Goal: Task Accomplishment & Management: Manage account settings

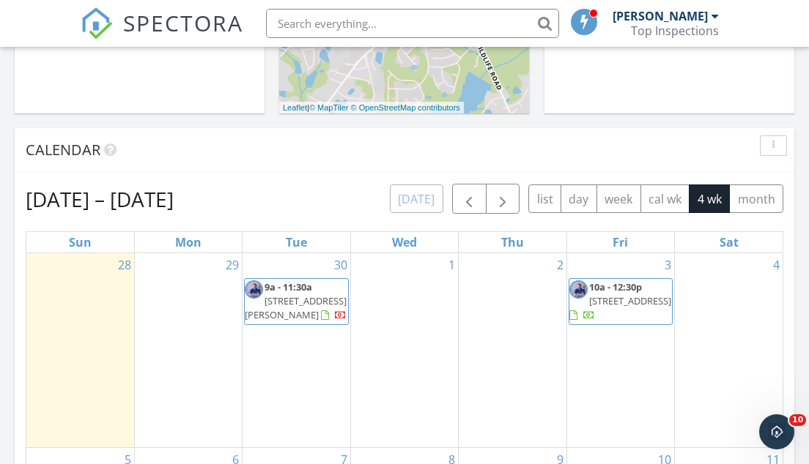
scroll to position [533, 0]
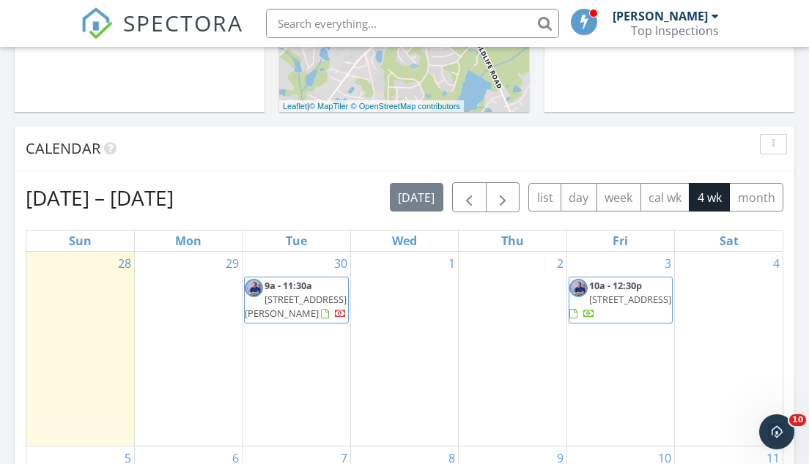
click at [278, 306] on span "144 Barrett's Way, Lexington 29072" at bounding box center [296, 306] width 102 height 27
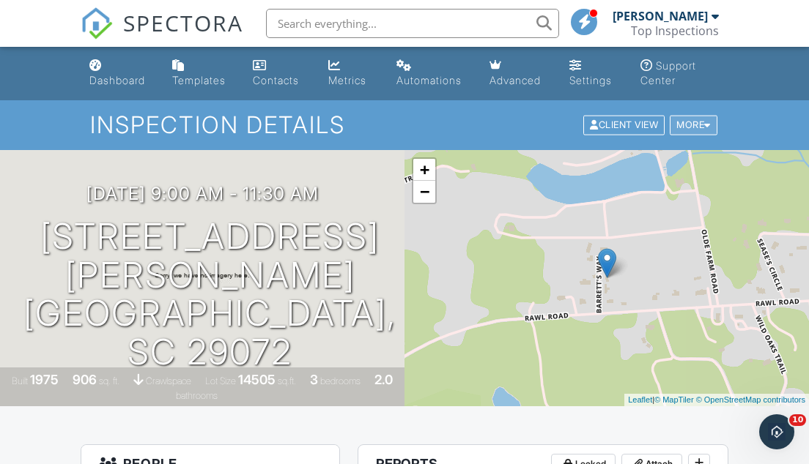
click at [686, 119] on div "More" at bounding box center [694, 126] width 48 height 20
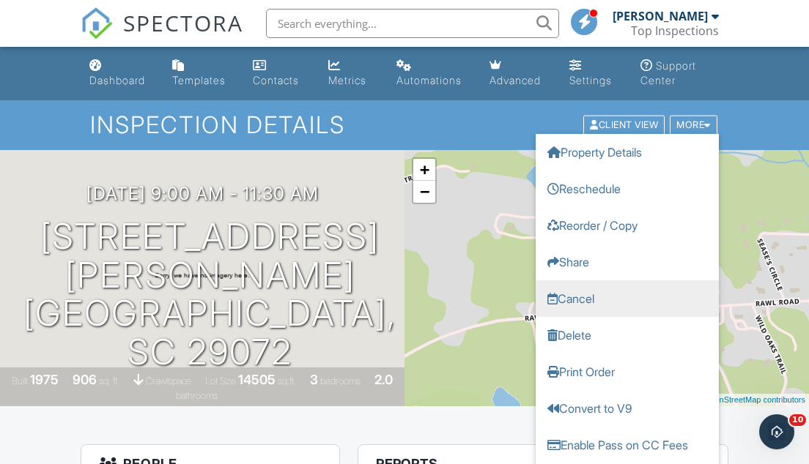
click at [598, 298] on link "Cancel" at bounding box center [627, 299] width 183 height 37
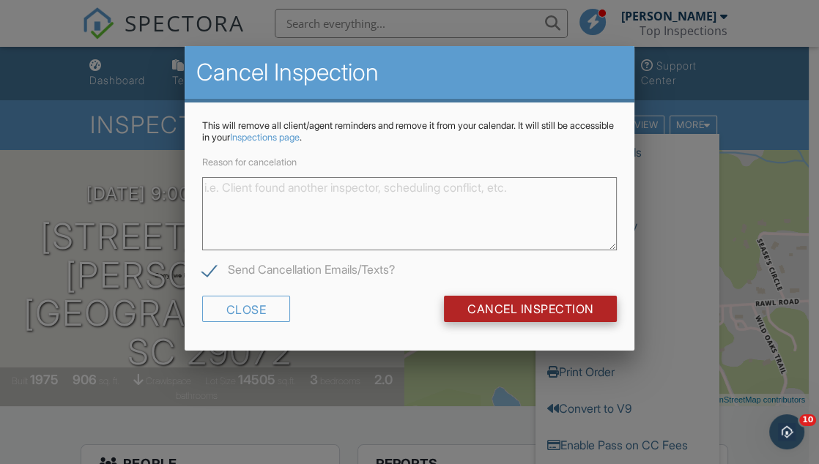
click at [533, 304] on input "Cancel Inspection" at bounding box center [531, 309] width 174 height 26
